Goal: Task Accomplishment & Management: Manage account settings

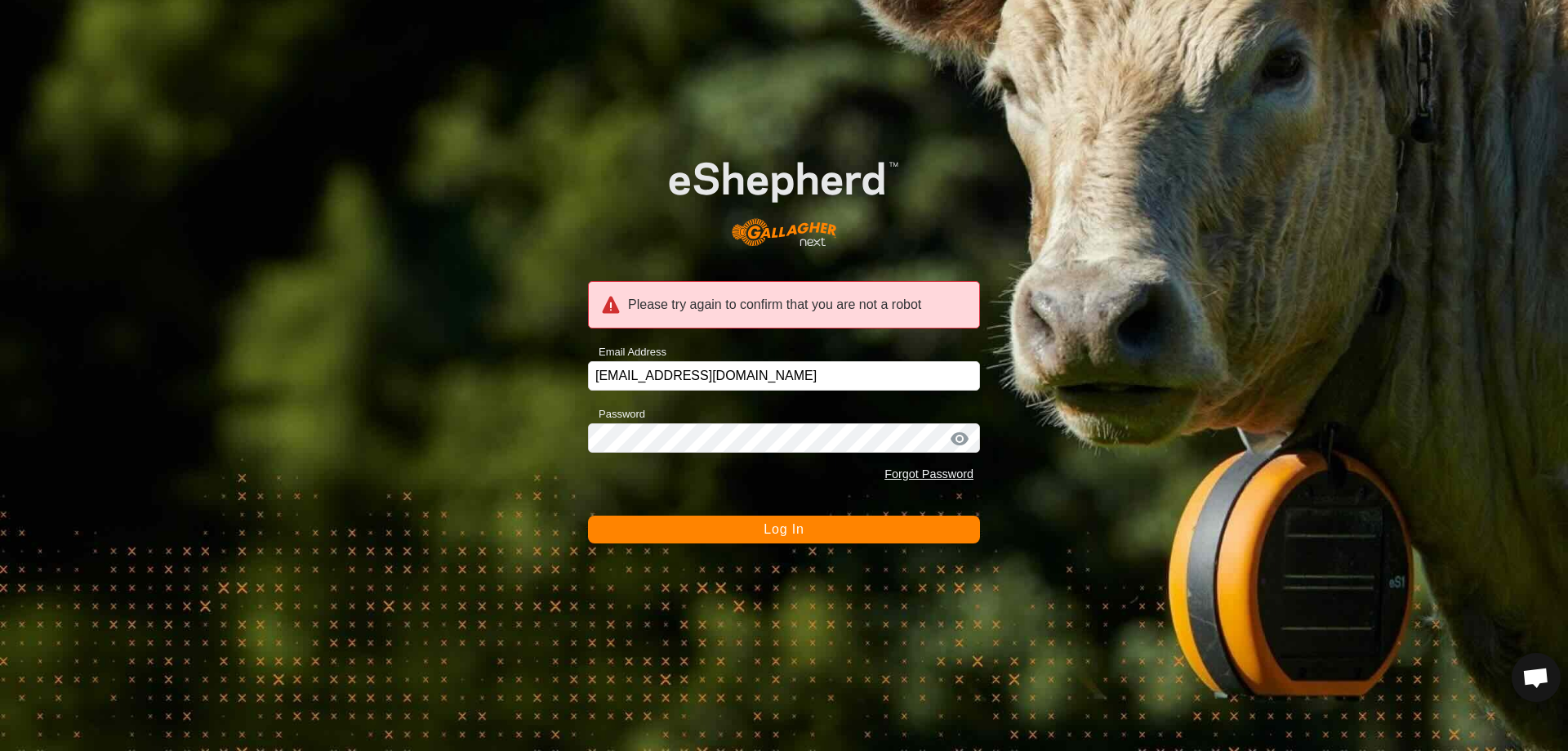
click at [778, 535] on span "Log In" at bounding box center [784, 529] width 40 height 14
click at [752, 282] on div "Please try again to confirm that you are not a robot" at bounding box center [784, 305] width 392 height 48
click at [756, 304] on div "Please try again to confirm that you are not a robot" at bounding box center [784, 305] width 392 height 48
click at [719, 388] on input "[EMAIL_ADDRESS][DOMAIN_NAME]" at bounding box center [784, 376] width 392 height 29
click at [711, 378] on input "[EMAIL_ADDRESS][DOMAIN_NAME]" at bounding box center [784, 376] width 392 height 29
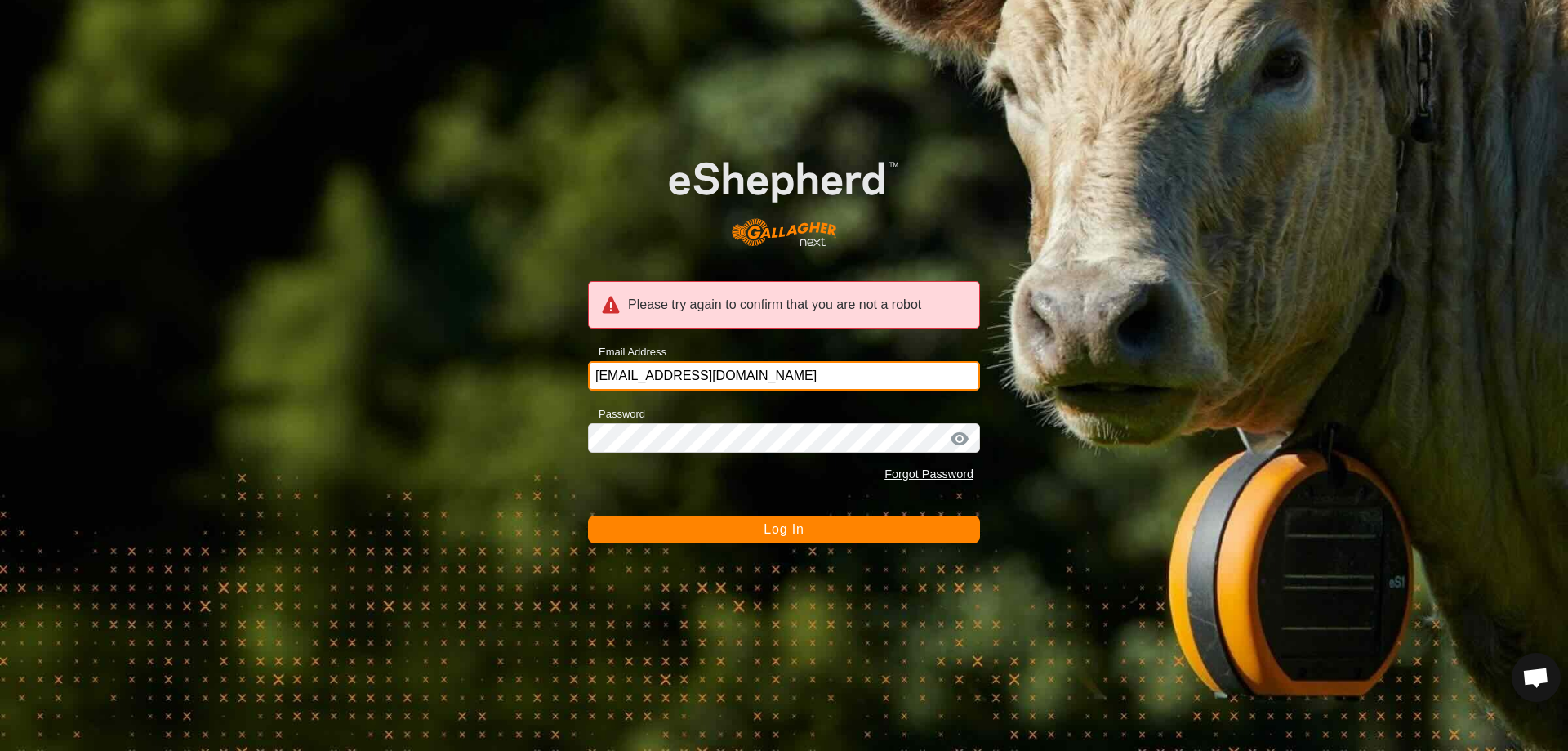
click at [706, 374] on input "[EMAIL_ADDRESS][DOMAIN_NAME]" at bounding box center [784, 376] width 392 height 29
click at [700, 374] on input "[EMAIL_ADDRESS][DOMAIN_NAME]" at bounding box center [784, 376] width 392 height 29
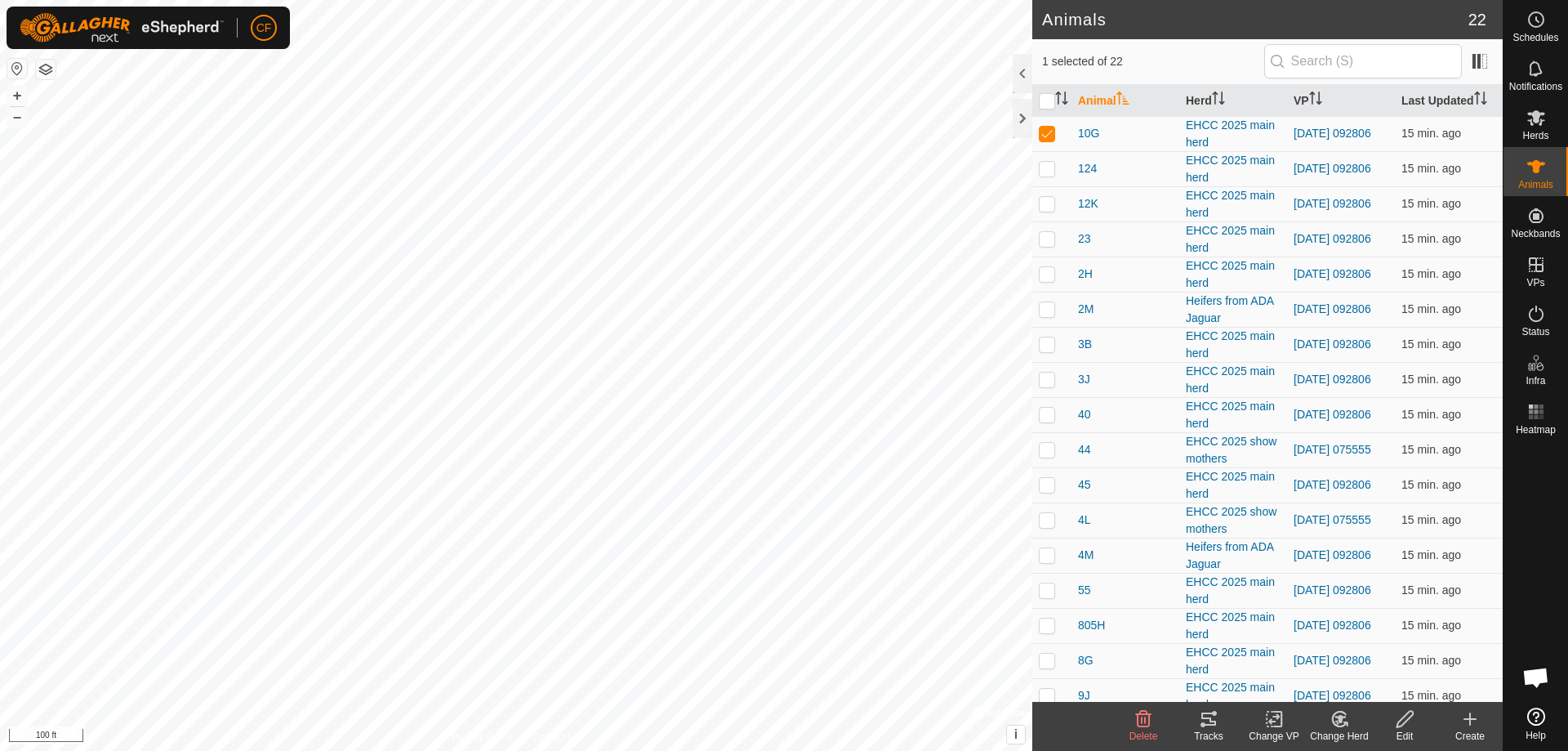
click at [1210, 723] on icon at bounding box center [1209, 719] width 15 height 13
